Goal: Find specific page/section: Locate item on page

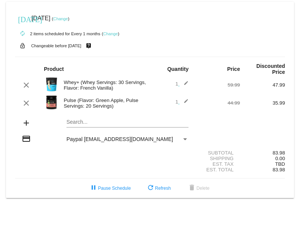
click at [57, 103] on img at bounding box center [51, 102] width 15 height 15
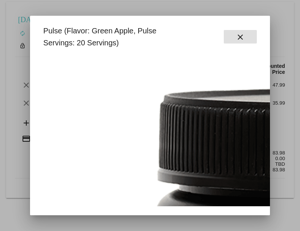
click at [244, 36] on mat-icon "close" at bounding box center [240, 37] width 9 height 9
